Goal: Ask a question: Seek information or help from site administrators or community

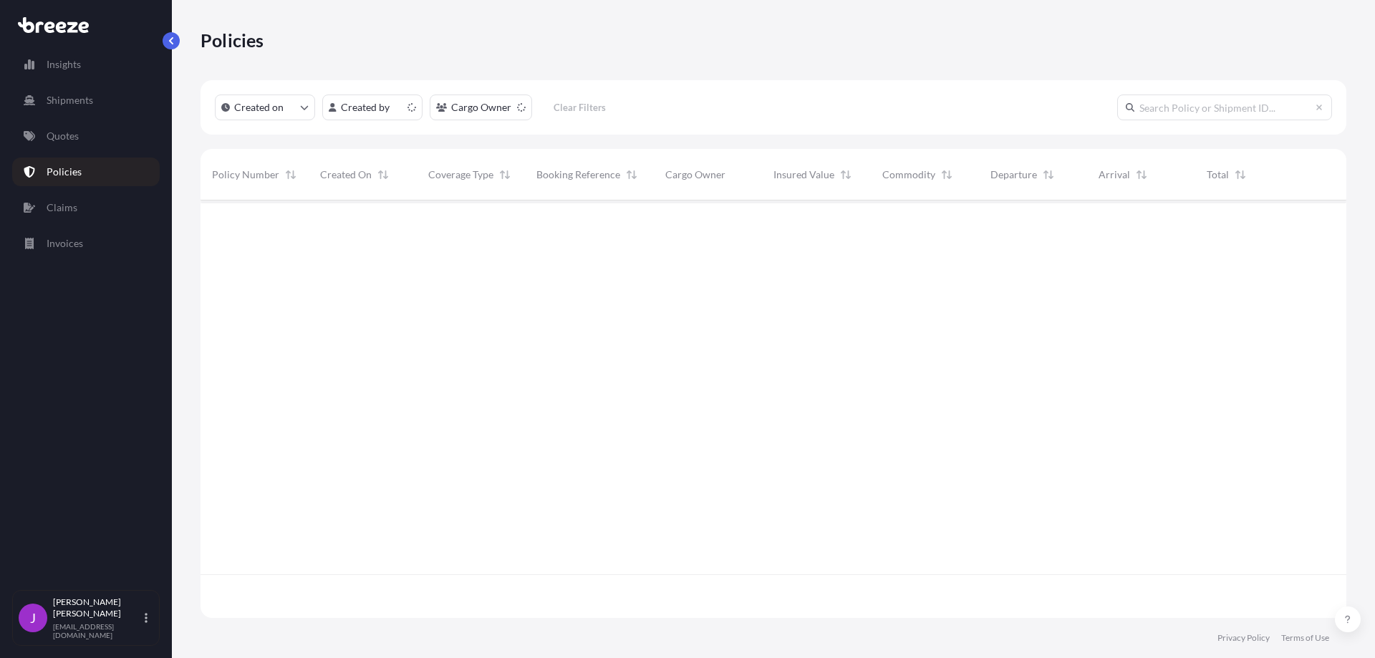
scroll to position [415, 1135]
click at [70, 26] on icon at bounding box center [53, 25] width 71 height 16
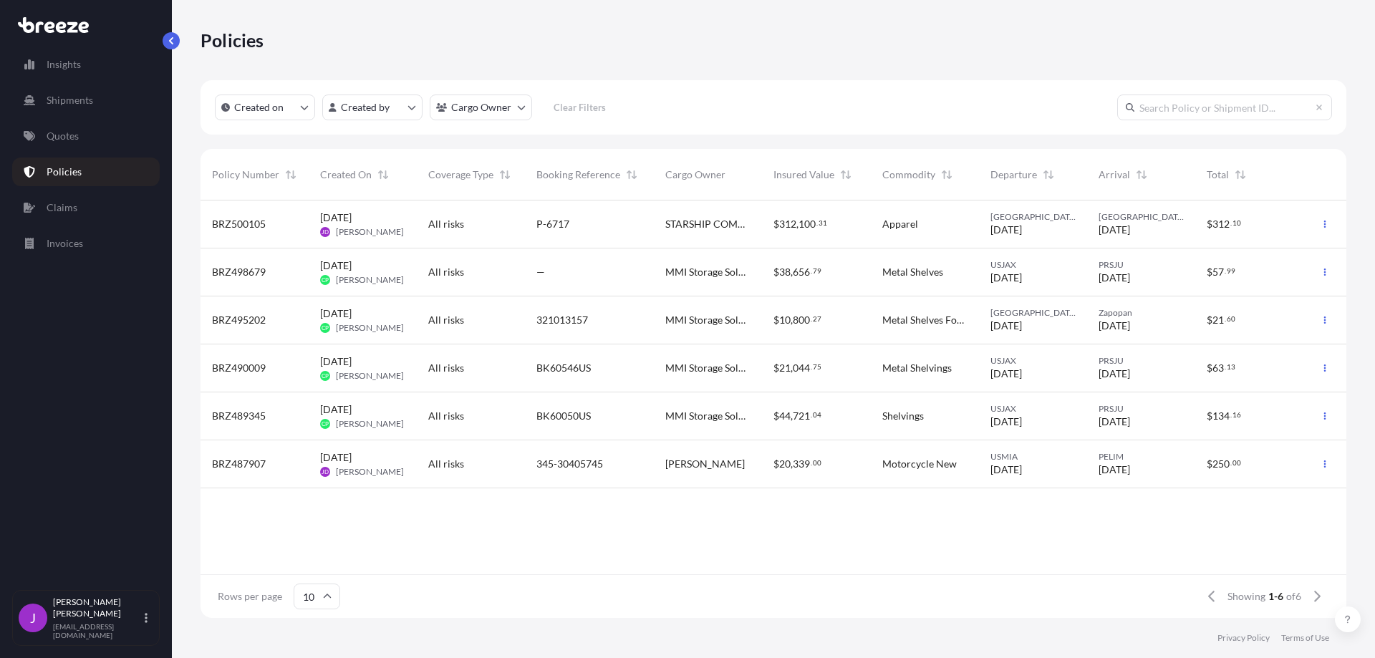
click at [70, 26] on icon at bounding box center [53, 25] width 71 height 16
click at [68, 67] on p "Insights" at bounding box center [64, 64] width 34 height 14
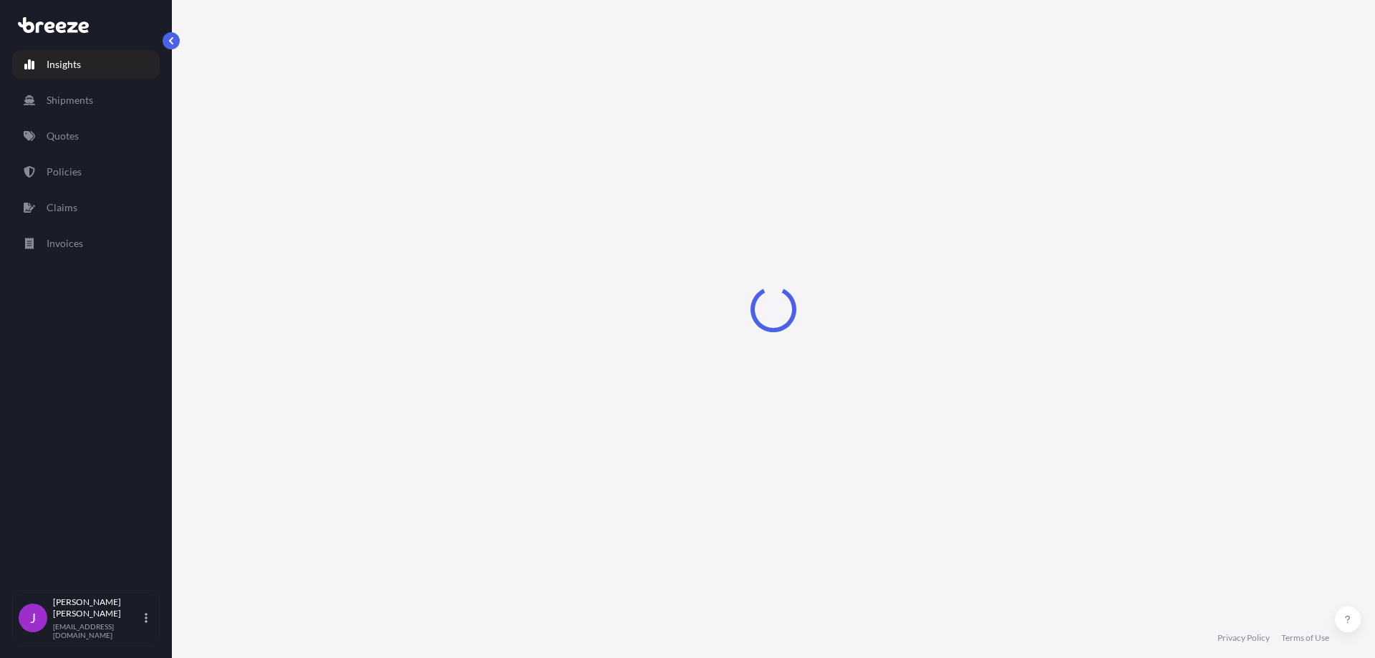
select select "2025"
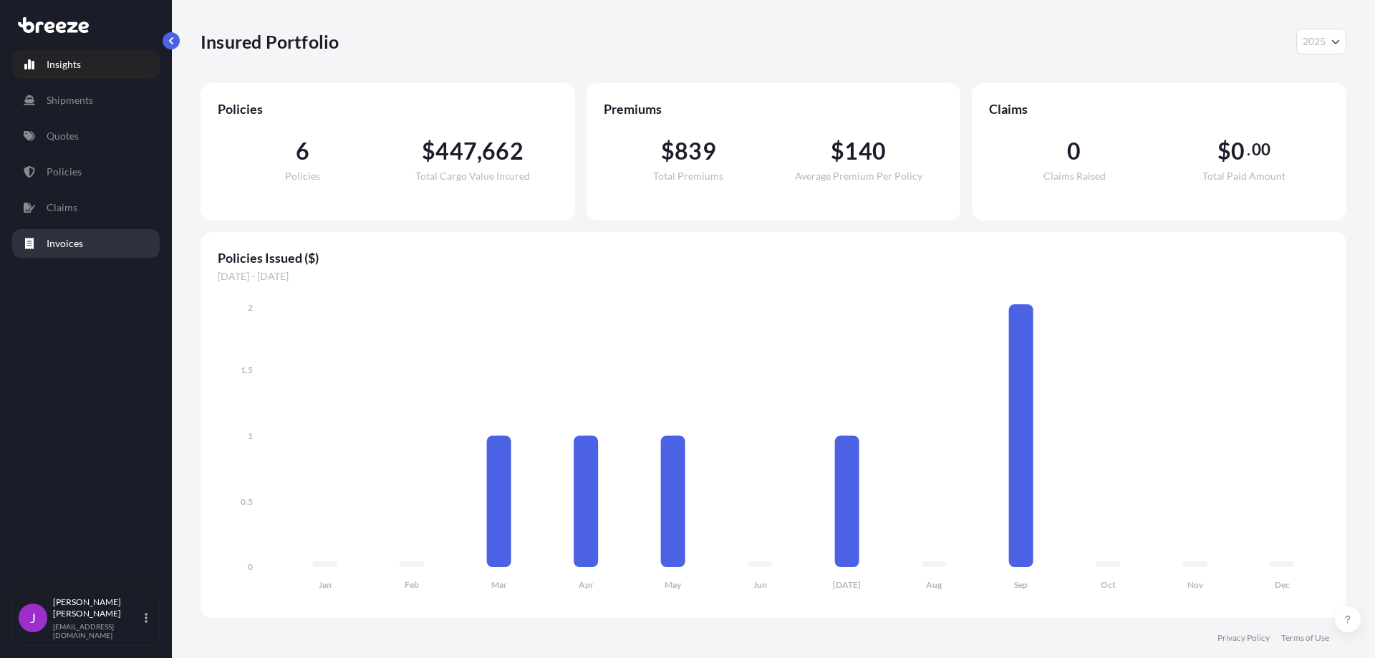
click at [98, 240] on link "Invoices" at bounding box center [86, 243] width 148 height 29
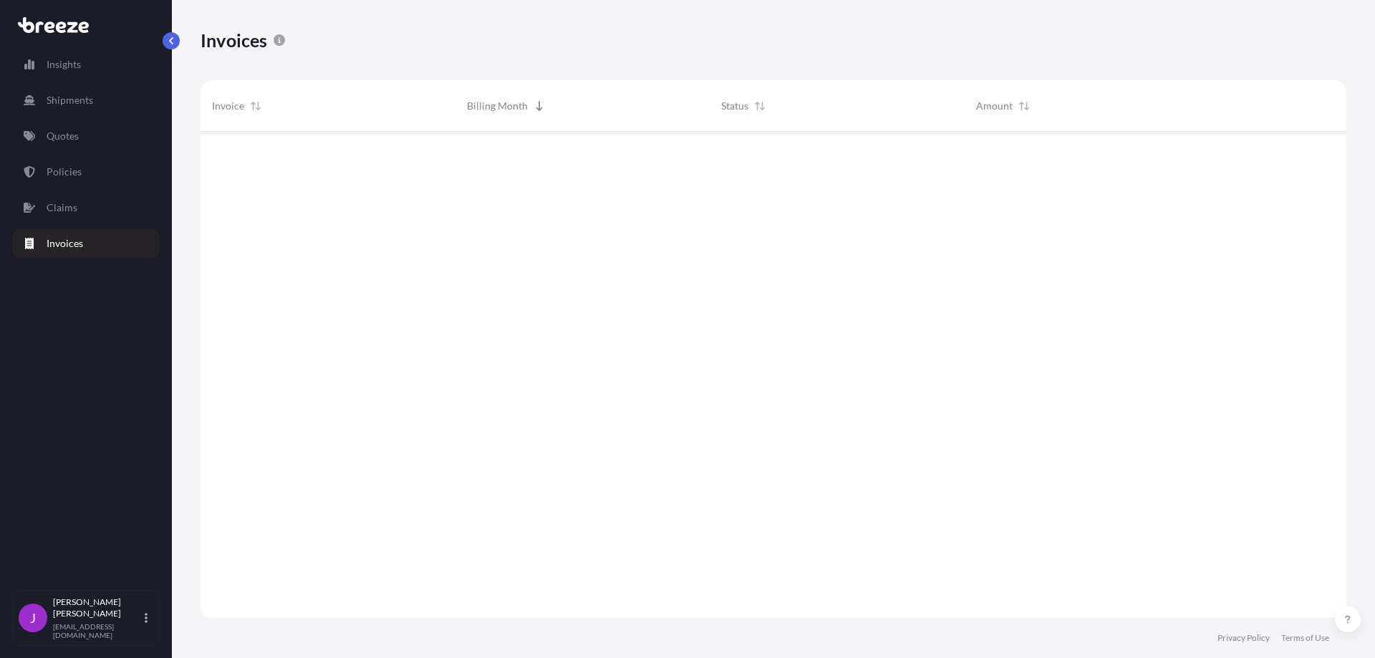
scroll to position [490, 1135]
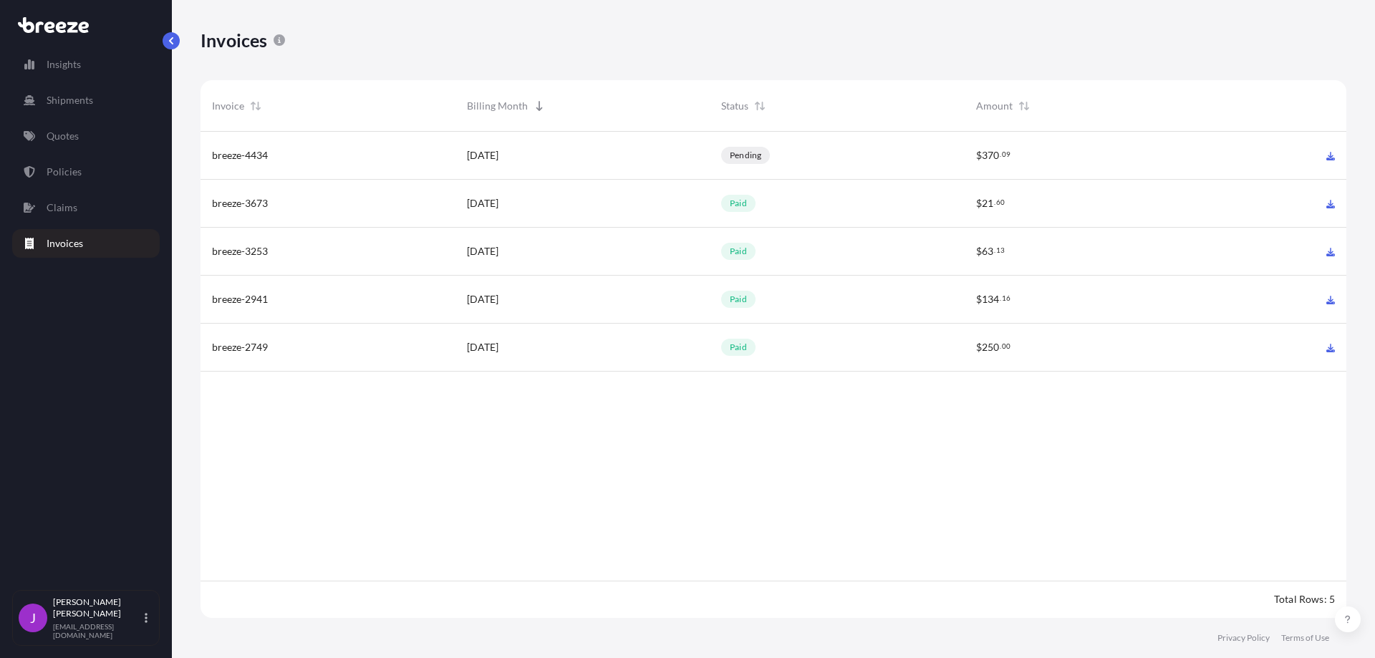
click at [544, 156] on div "[DATE]" at bounding box center [583, 155] width 232 height 14
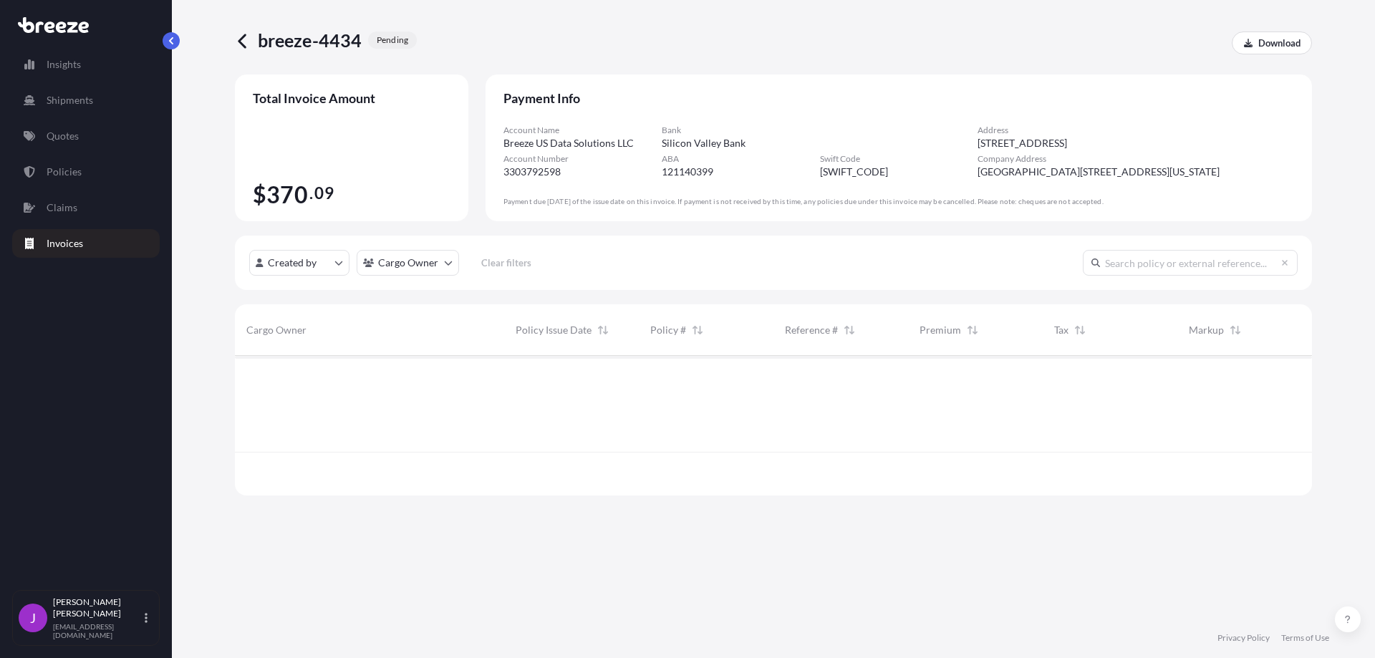
scroll to position [137, 1066]
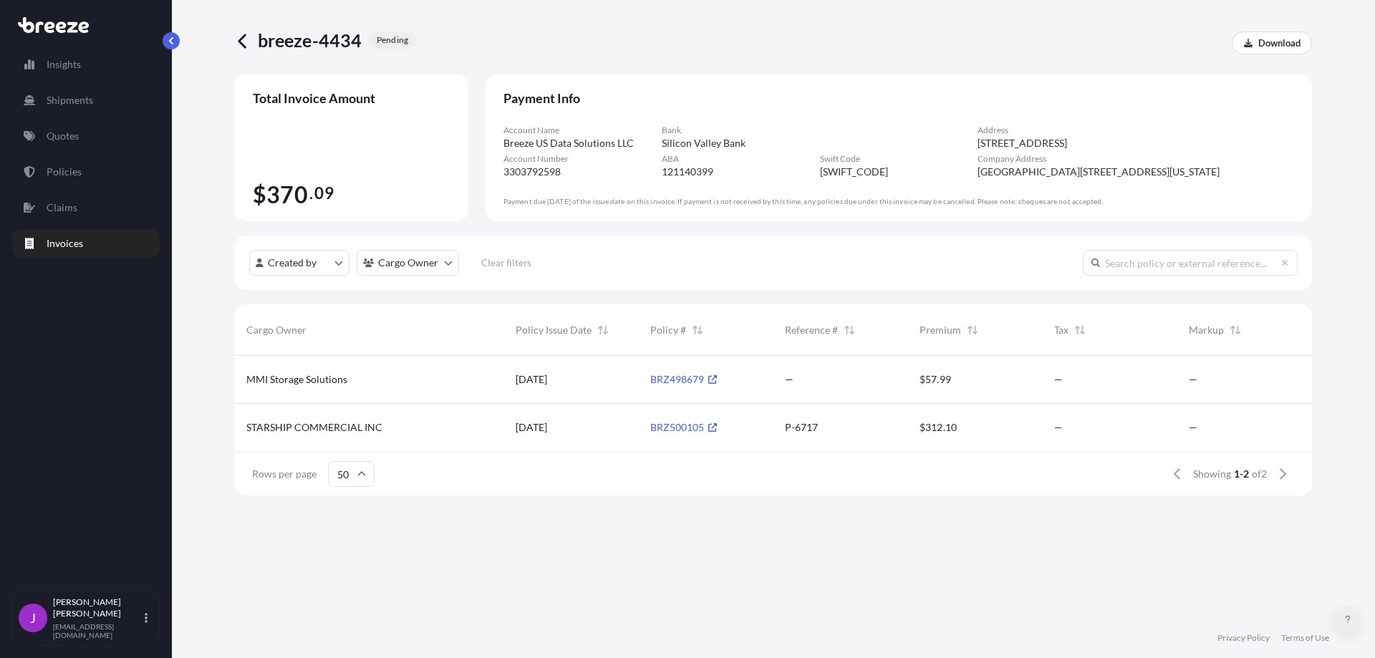
click at [1352, 621] on button at bounding box center [1348, 620] width 26 height 26
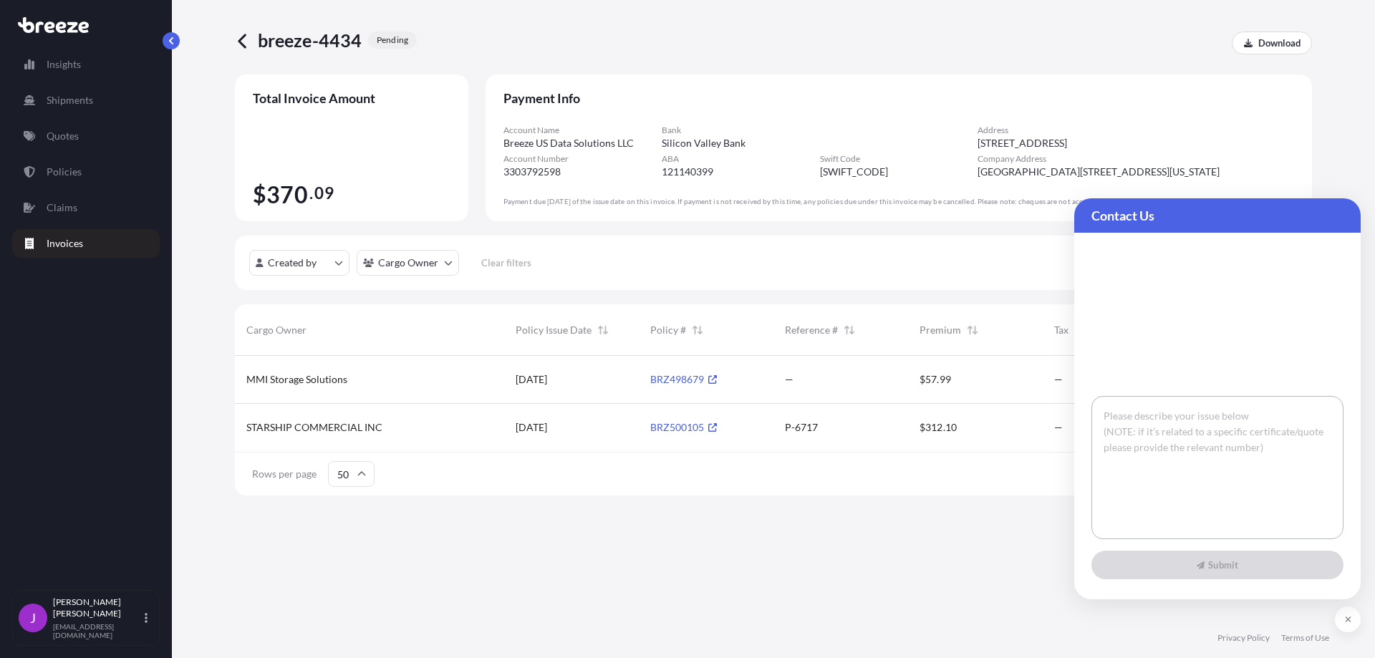
click at [1134, 421] on textarea at bounding box center [1218, 467] width 252 height 143
paste textarea "I hope you are doing well. Could you please explain why there is a difference b…"
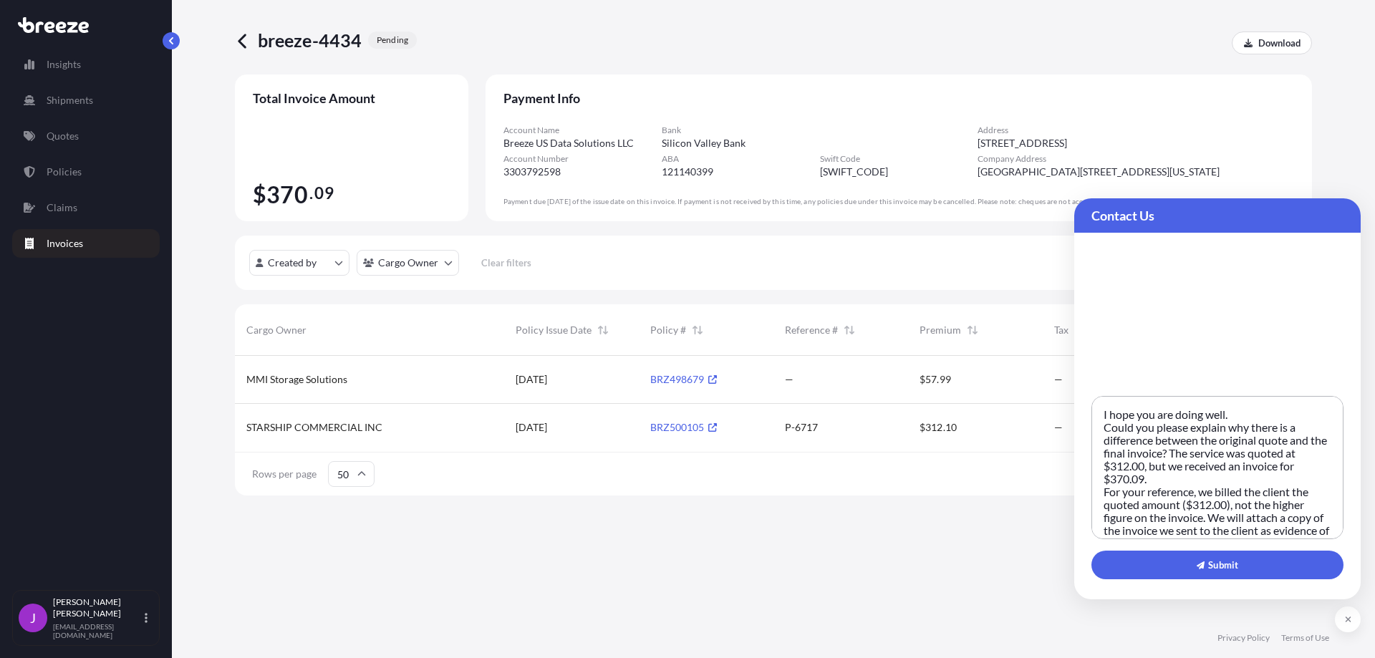
scroll to position [89, 0]
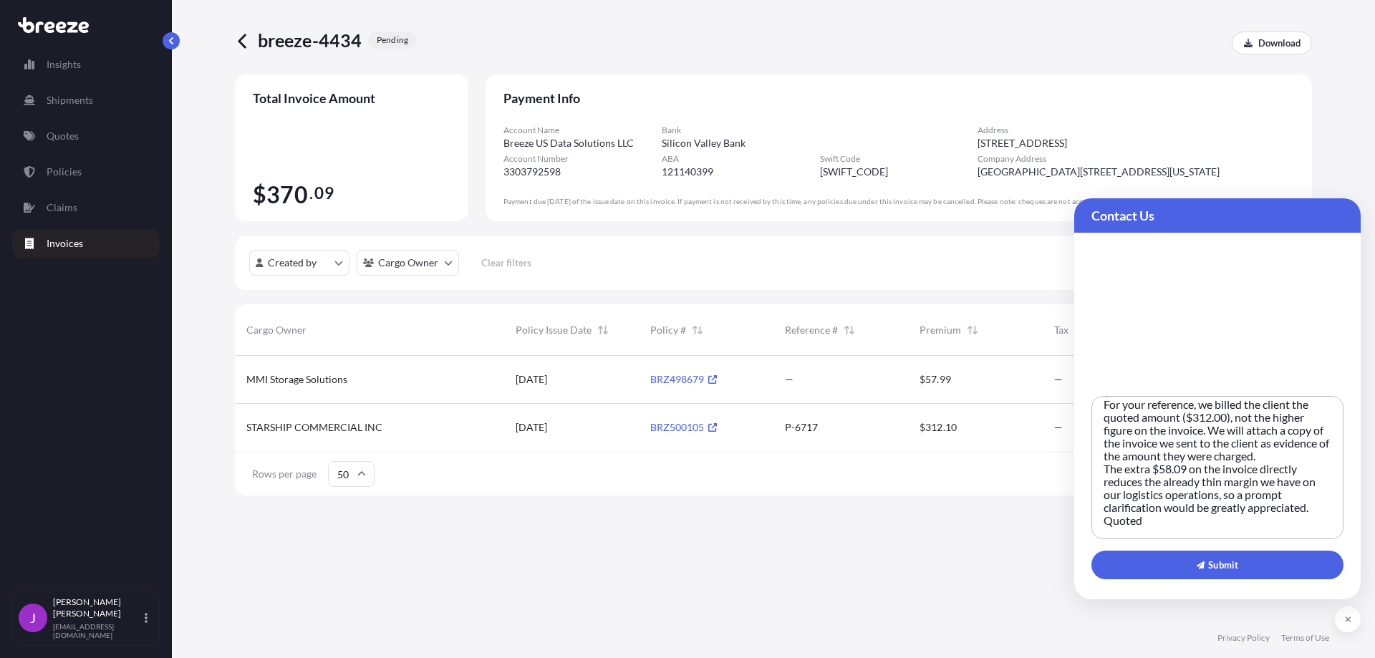
click at [1195, 404] on textarea "I hope you are doing well. Could you please explain why there is a difference b…" at bounding box center [1218, 467] width 252 height 143
click at [1232, 408] on textarea "I hope you are doing well. Could you please explain why there is a difference b…" at bounding box center [1218, 467] width 252 height 143
click at [1156, 531] on textarea "I hope you are doing well. Could you please explain why there is a difference b…" at bounding box center [1218, 467] width 252 height 143
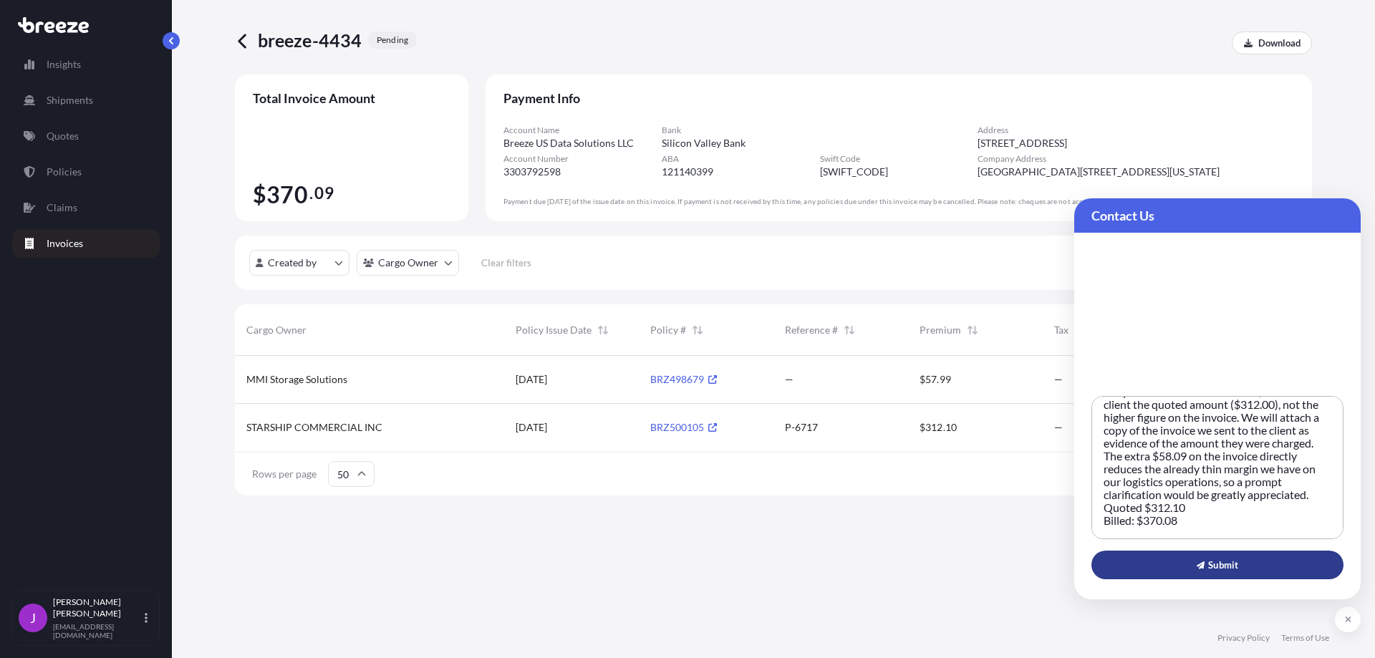
type textarea "I hope you are doing well. Could you please explain why there is a difference b…"
click at [1247, 564] on button "Submit" at bounding box center [1218, 565] width 252 height 29
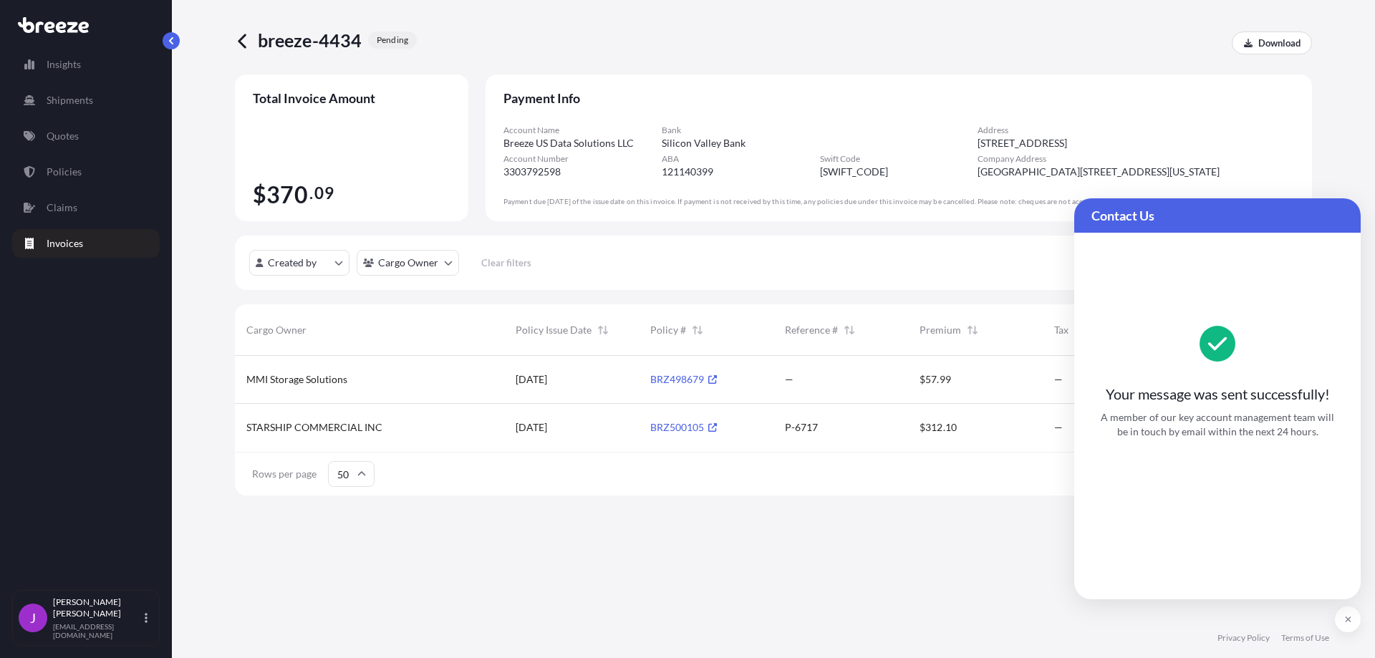
click at [935, 534] on div "Total Invoice Amount $ 370 . 09 Payment Info Account Name Breeze US Data Soluti…" at bounding box center [773, 307] width 1077 height 467
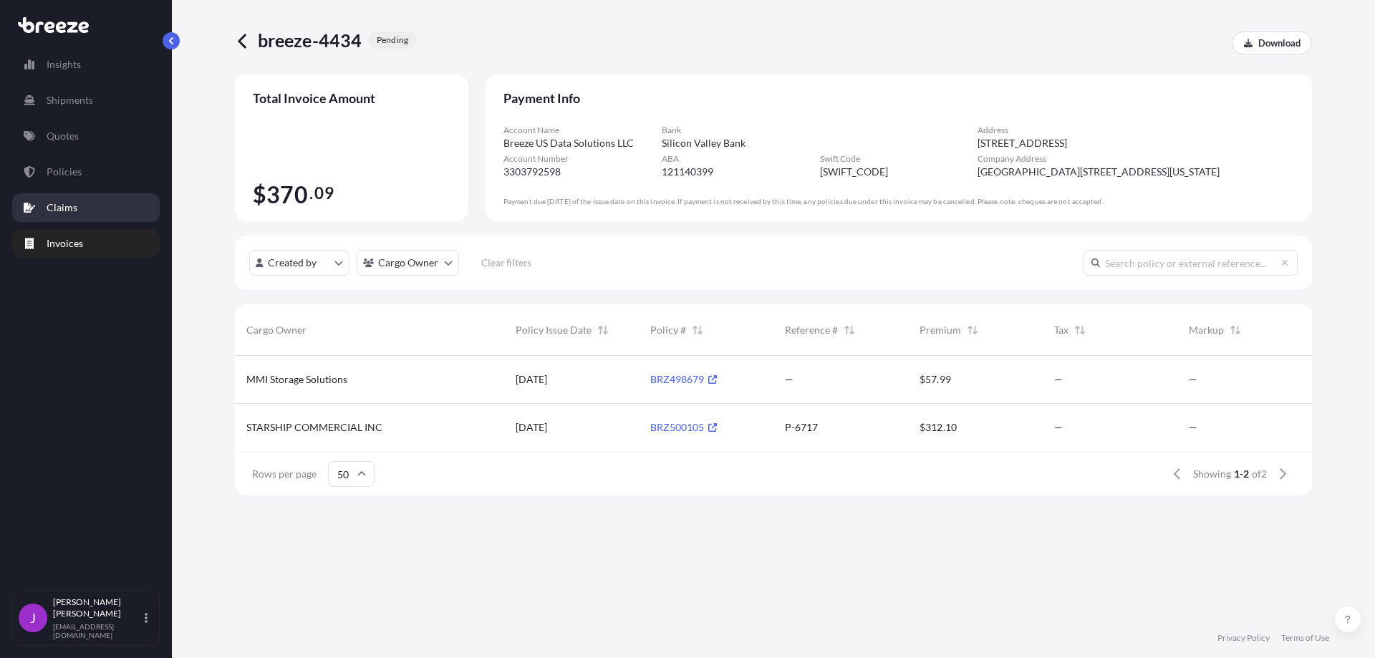
click at [83, 204] on link "Claims" at bounding box center [86, 207] width 148 height 29
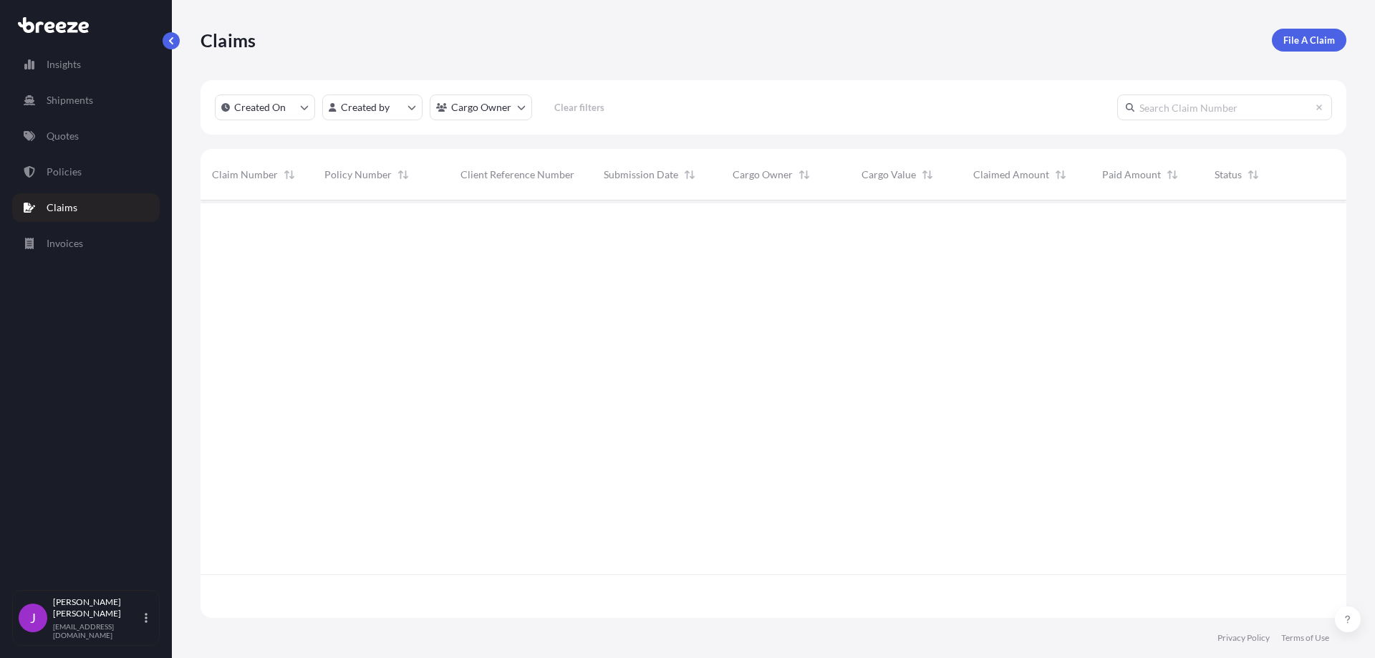
scroll to position [458, 1135]
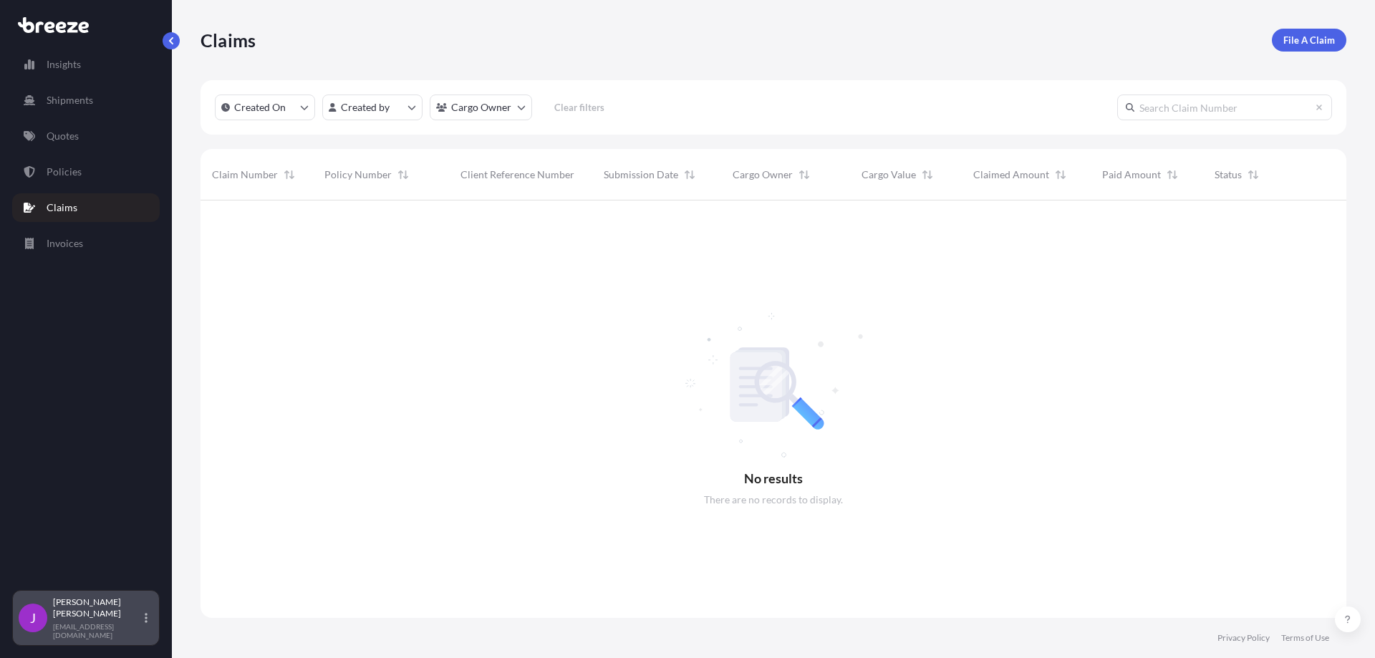
click at [143, 621] on div "[PERSON_NAME] [EMAIL_ADDRESS][DOMAIN_NAME]" at bounding box center [86, 618] width 135 height 43
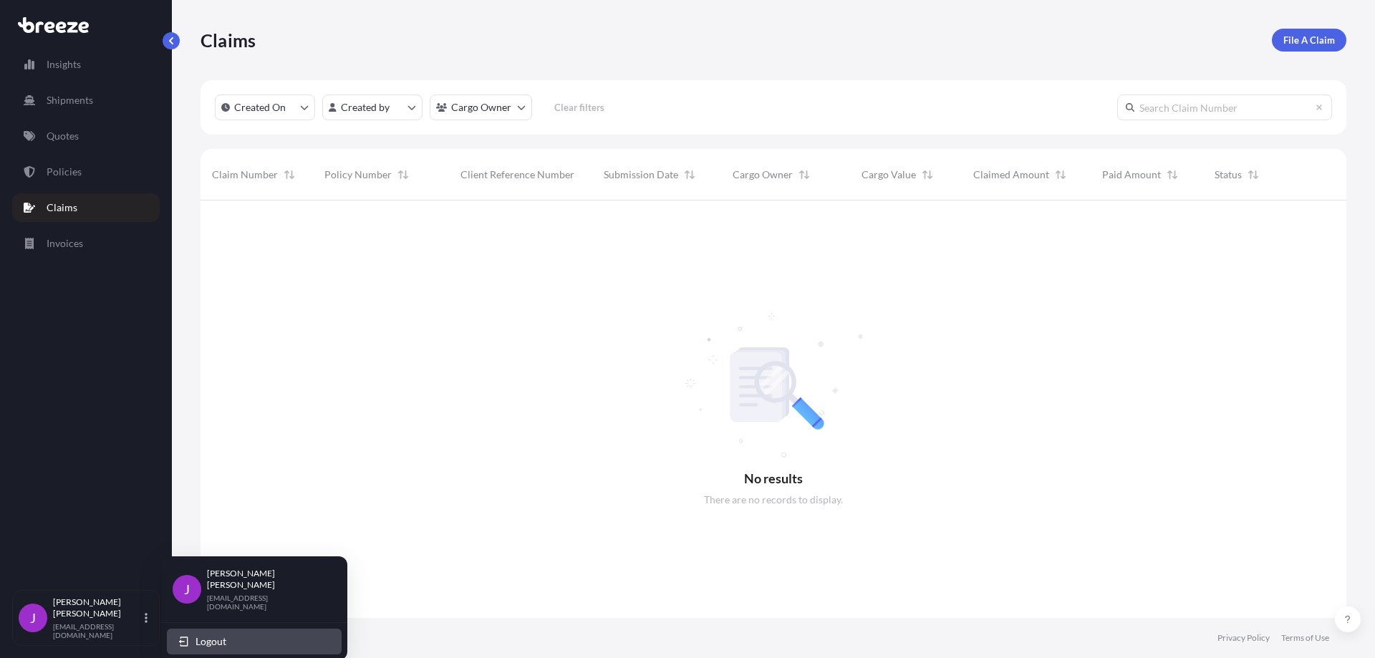
click at [189, 636] on icon "button" at bounding box center [183, 641] width 11 height 11
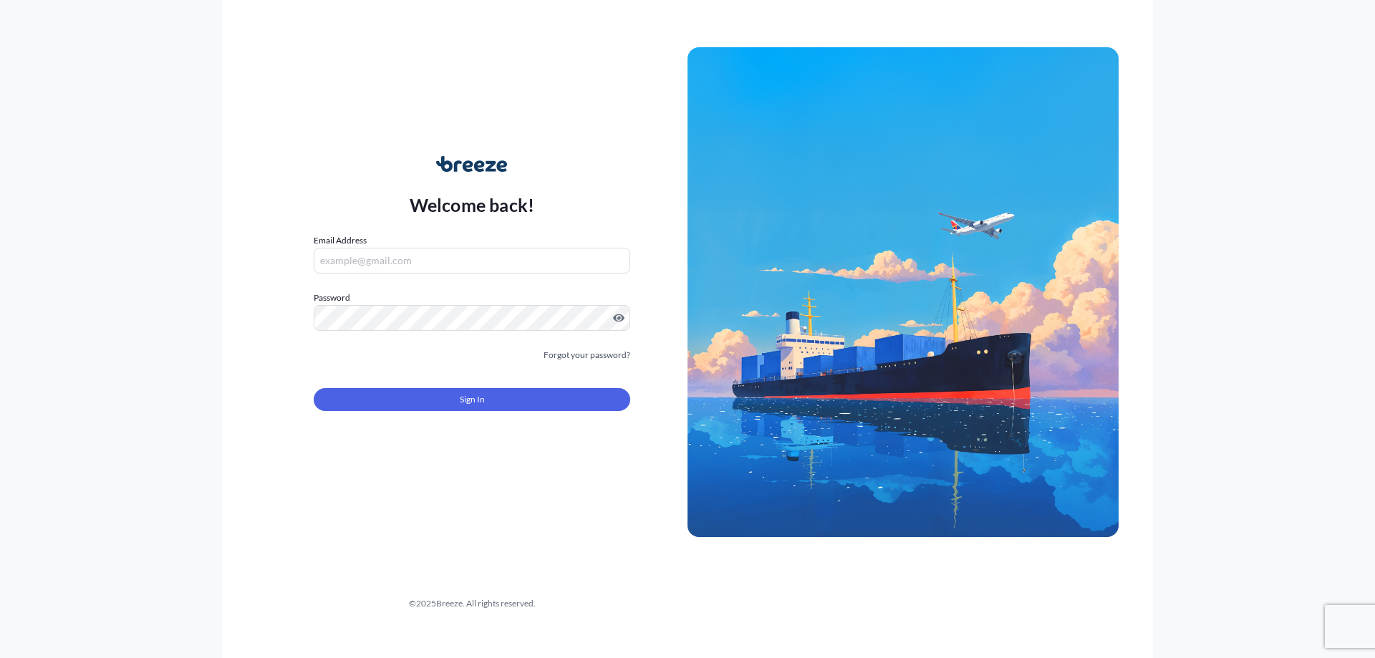
type input "[EMAIL_ADDRESS][DOMAIN_NAME]"
